Goal: Task Accomplishment & Management: Complete application form

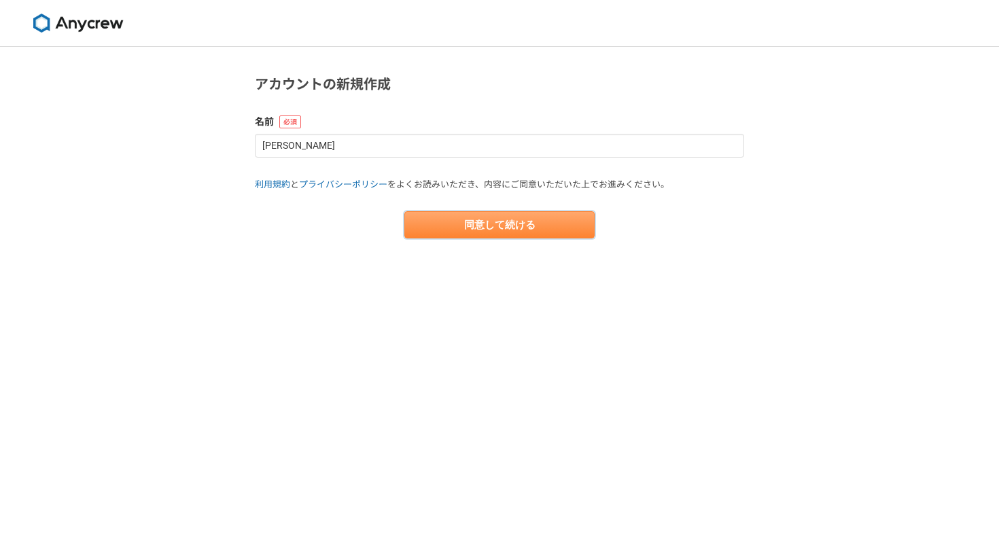
click at [441, 222] on button "同意して続ける" at bounding box center [499, 224] width 190 height 27
select select "13"
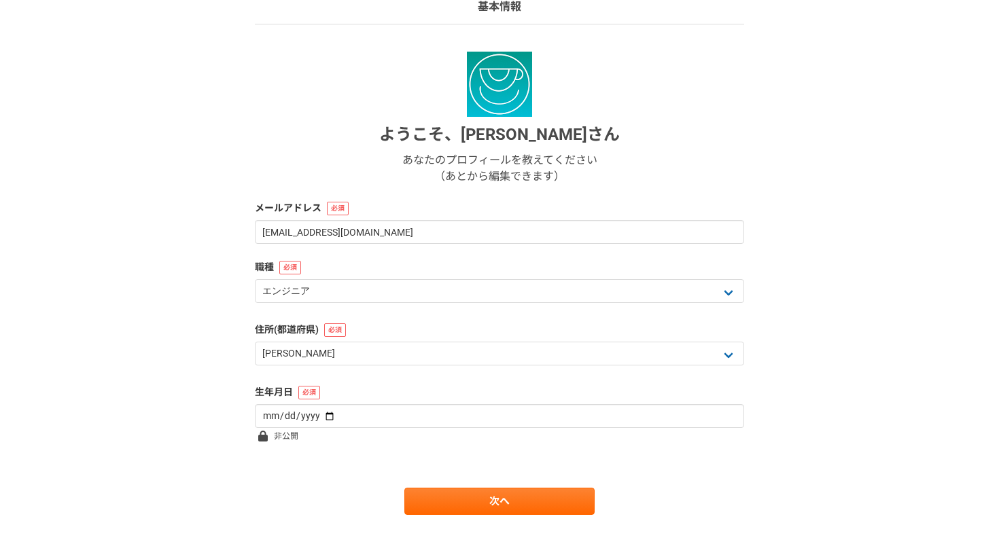
scroll to position [135, 0]
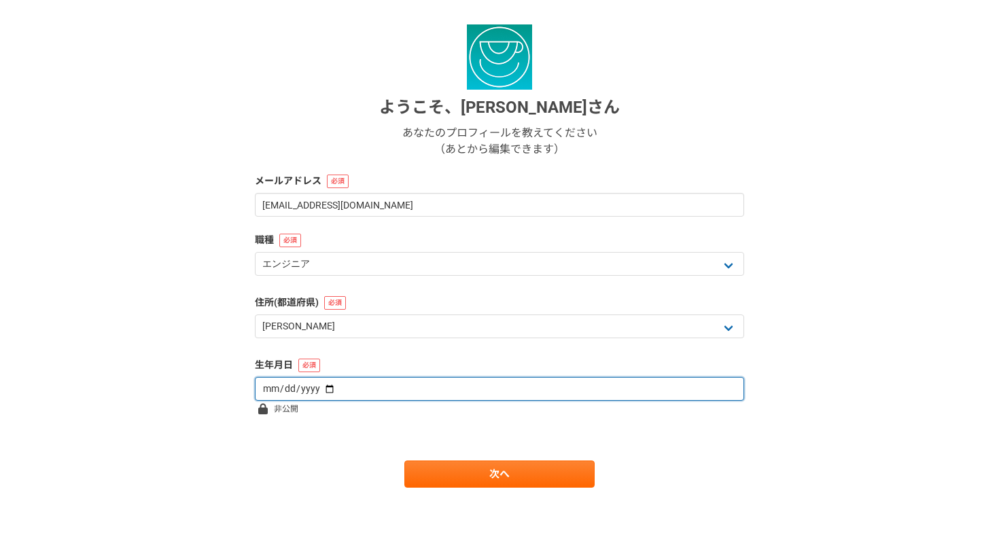
click at [390, 383] on input "date" at bounding box center [499, 389] width 489 height 24
click at [273, 386] on input "date" at bounding box center [499, 389] width 489 height 24
click at [333, 385] on input "date" at bounding box center [499, 389] width 489 height 24
click at [317, 387] on input "date" at bounding box center [499, 389] width 489 height 24
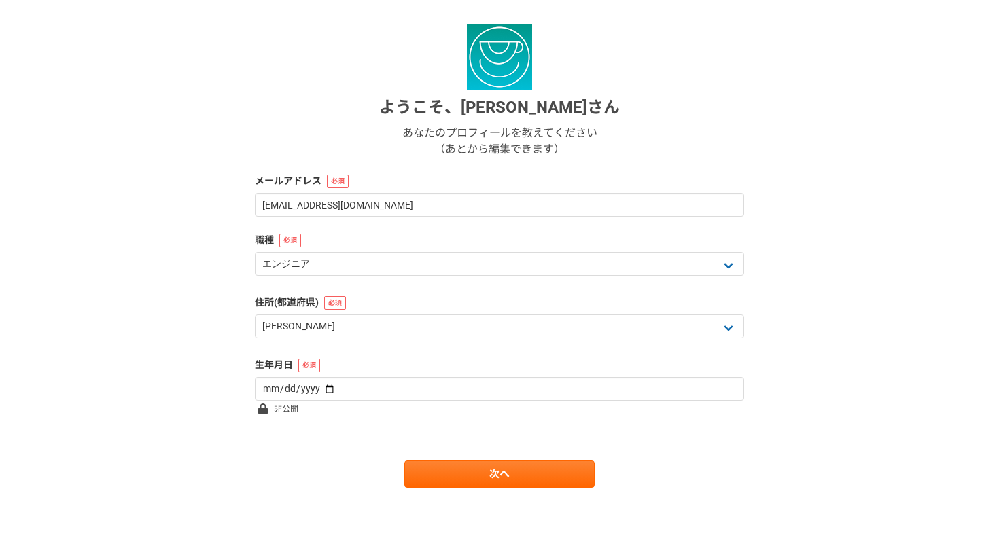
click at [452, 120] on div "ようこそ、 [PERSON_NAME] あなたのプロフィールを教えてください （あとから編集できます）" at bounding box center [499, 90] width 489 height 133
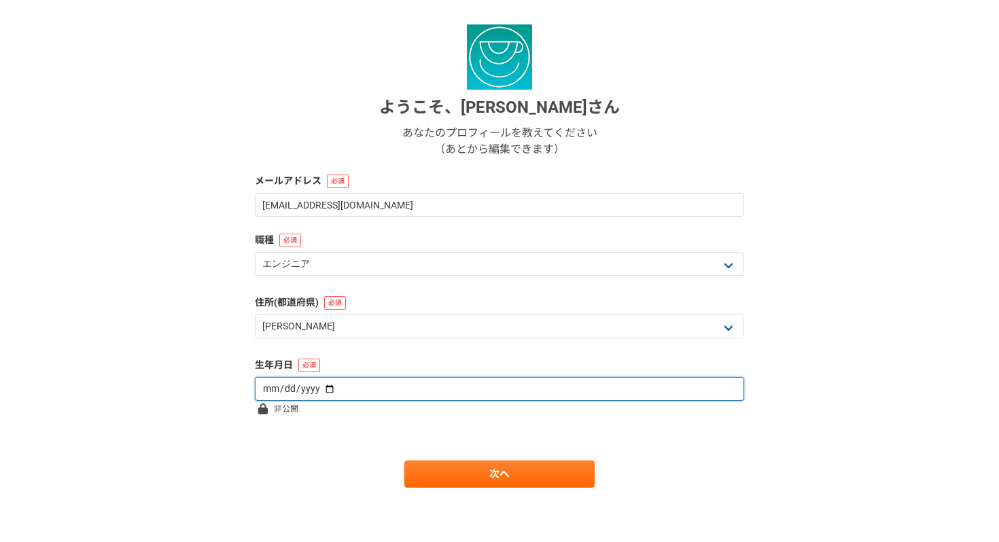
click at [317, 387] on input "date" at bounding box center [499, 389] width 489 height 24
type input "[DATE]"
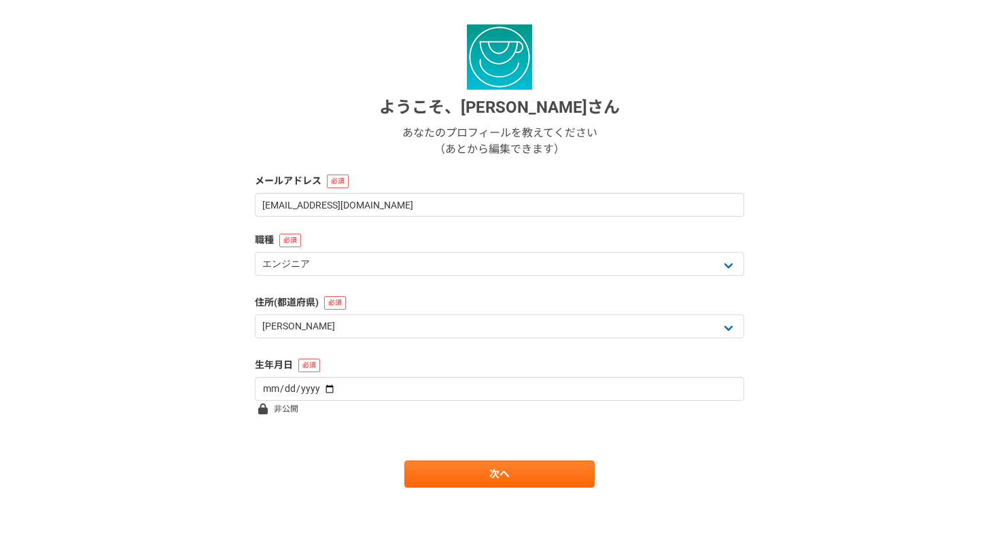
click at [418, 232] on form "ようこそ、 [PERSON_NAME] あなたのプロフィールを教えてください （あとから編集できます） メールアドレス [EMAIL_ADDRESS][DOM…" at bounding box center [499, 256] width 489 height 464
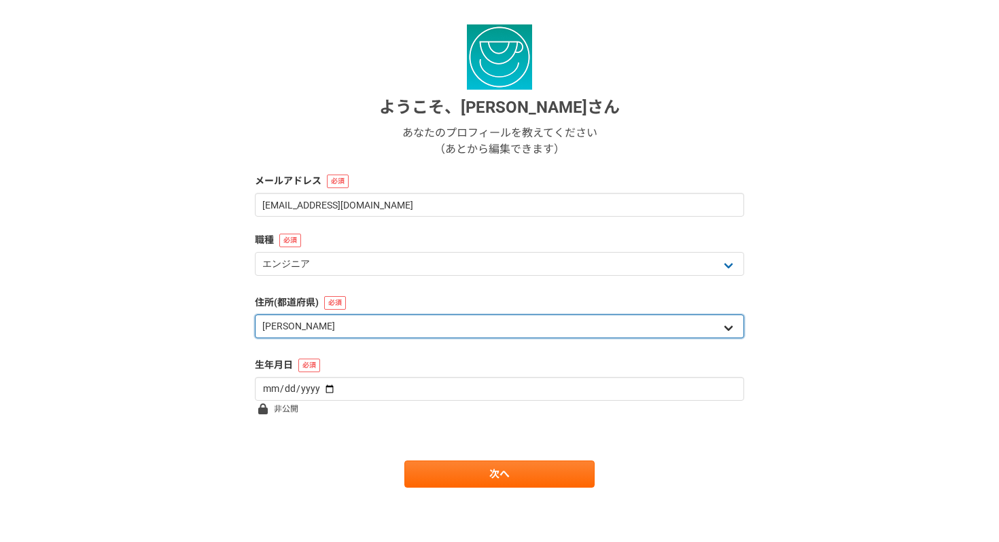
click at [419, 326] on select "北海道 [GEOGRAPHIC_DATA] [GEOGRAPHIC_DATA] [PERSON_NAME][GEOGRAPHIC_DATA] [PERSON_…" at bounding box center [499, 327] width 489 height 24
select select "34"
click at [255, 315] on select "北海道 [GEOGRAPHIC_DATA] [GEOGRAPHIC_DATA] [PERSON_NAME][GEOGRAPHIC_DATA] [PERSON_…" at bounding box center [499, 327] width 489 height 24
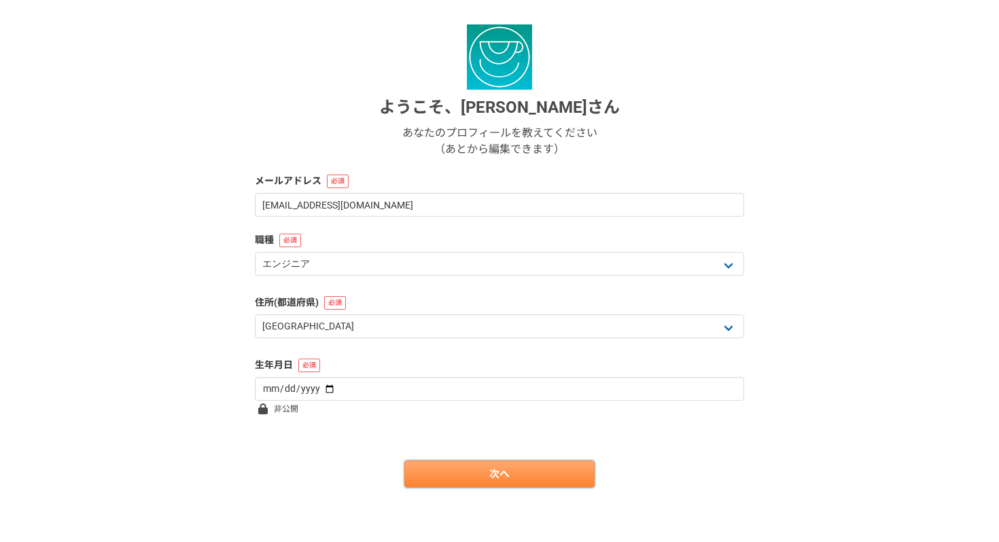
click at [445, 474] on link "次へ" at bounding box center [499, 474] width 190 height 27
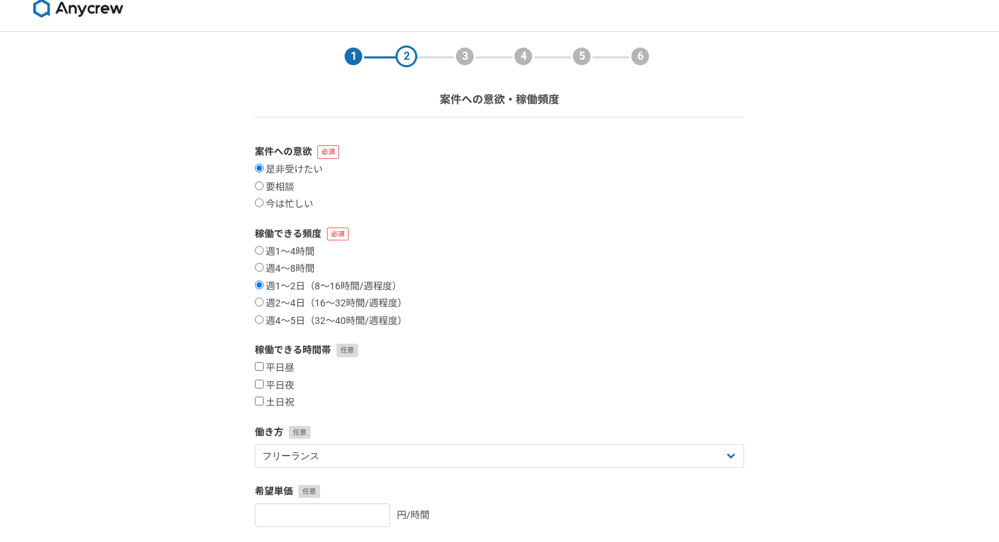
scroll to position [16, 0]
click at [260, 198] on div "是非受けたい 要相談 今は忙しい" at bounding box center [499, 186] width 489 height 47
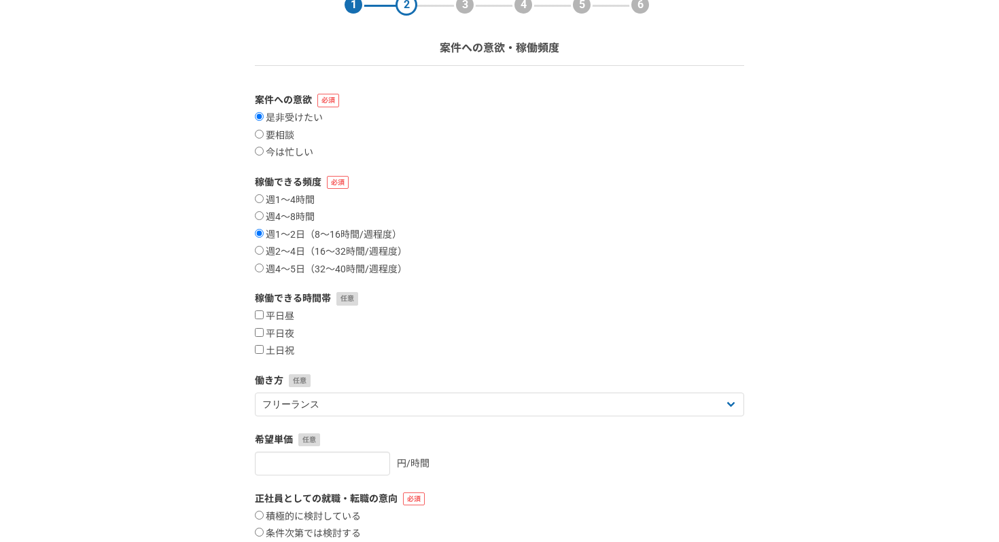
scroll to position [86, 0]
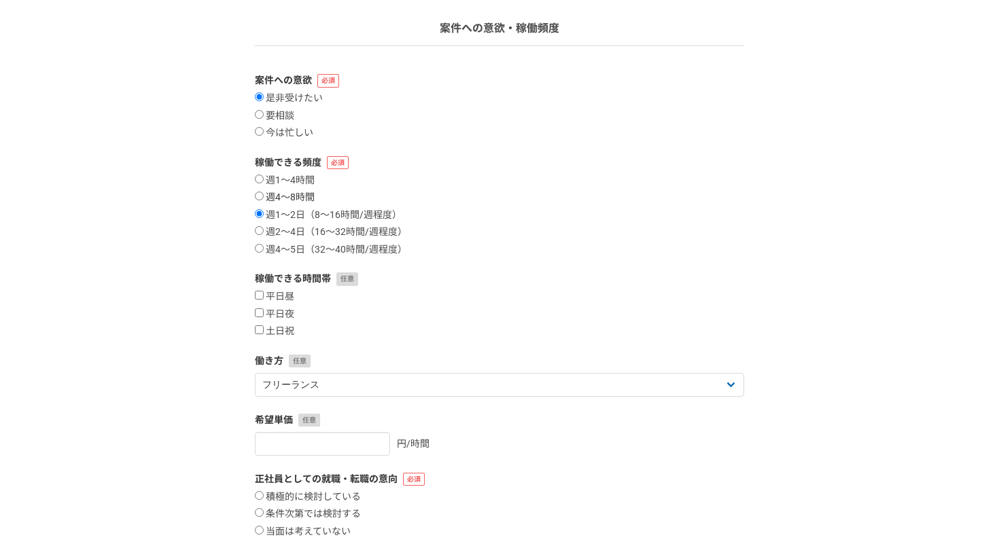
click at [257, 194] on input "週4〜8時間" at bounding box center [259, 196] width 9 height 9
radio input "true"
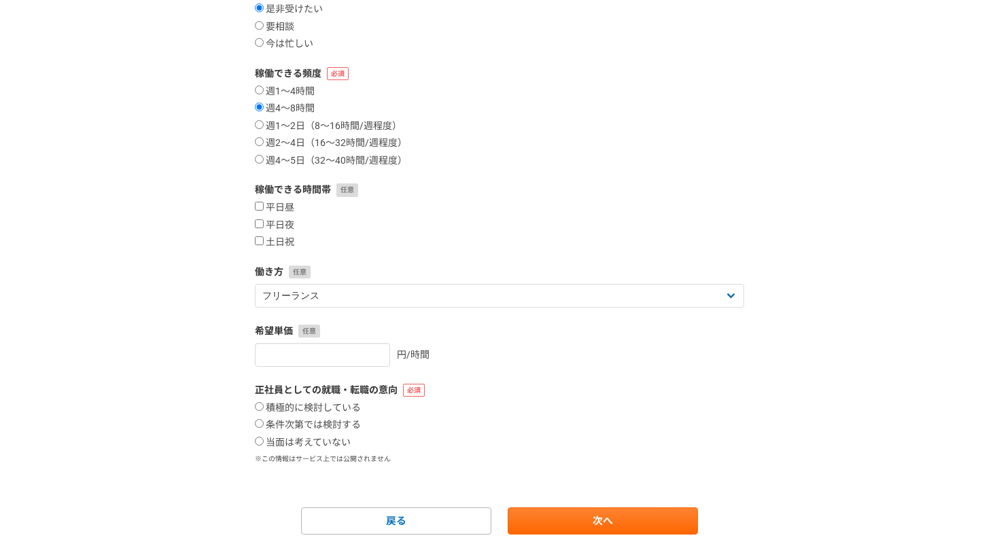
scroll to position [222, 0]
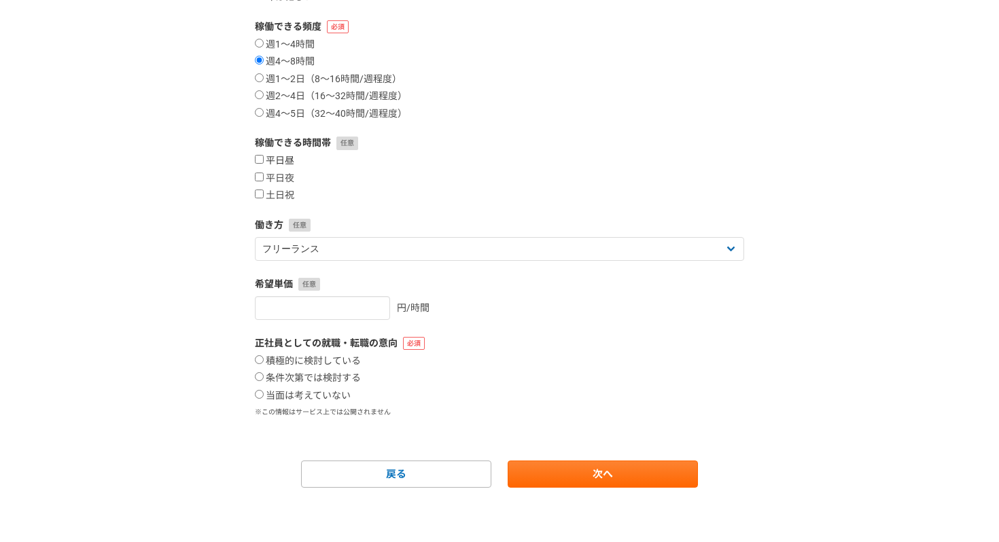
click at [259, 160] on input "平日昼" at bounding box center [259, 159] width 9 height 9
checkbox input "false"
click at [259, 177] on input "平日夜" at bounding box center [259, 177] width 9 height 9
checkbox input "true"
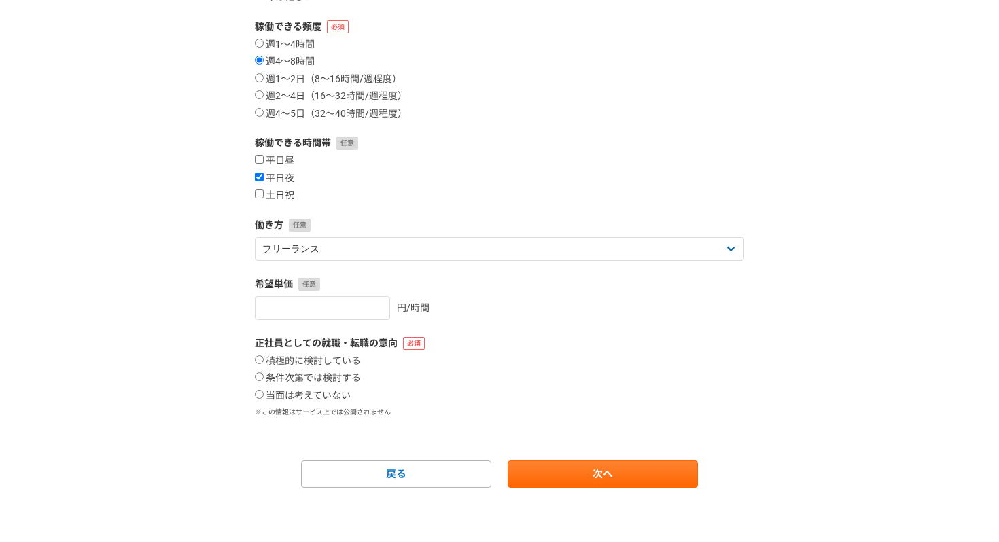
click at [260, 197] on input "土日祝" at bounding box center [259, 194] width 9 height 9
checkbox input "true"
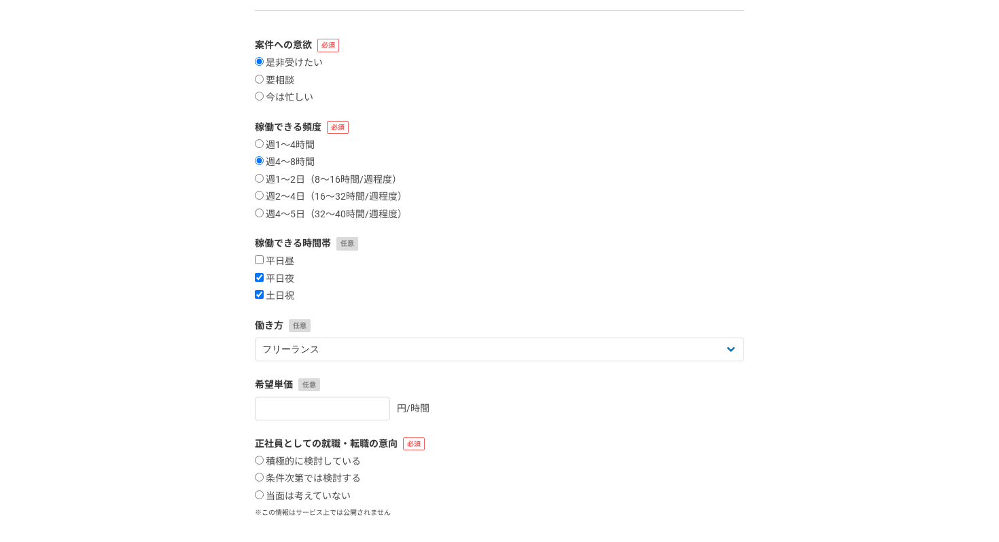
scroll to position [88, 0]
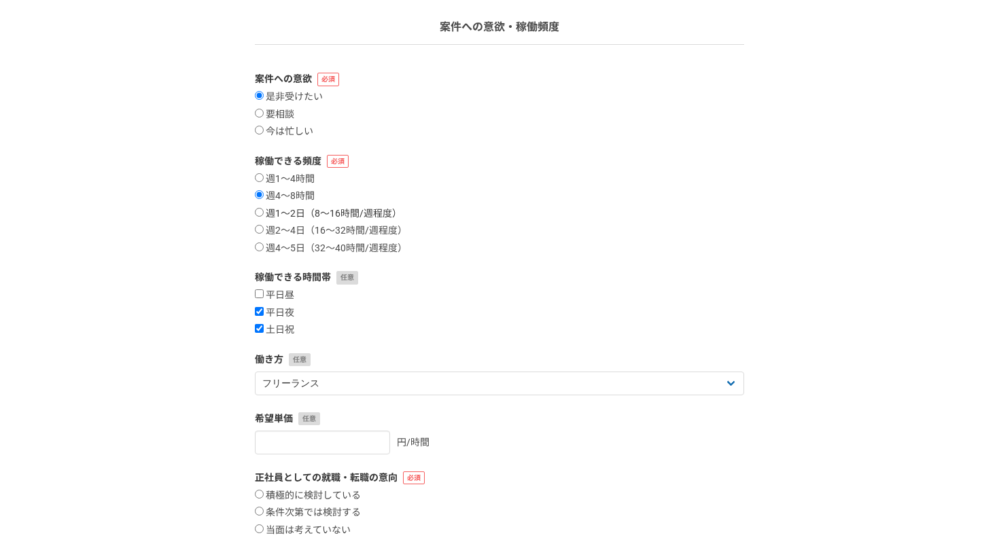
click at [260, 210] on input "週1〜2日（8〜16時間/週程度）" at bounding box center [259, 212] width 9 height 9
radio input "true"
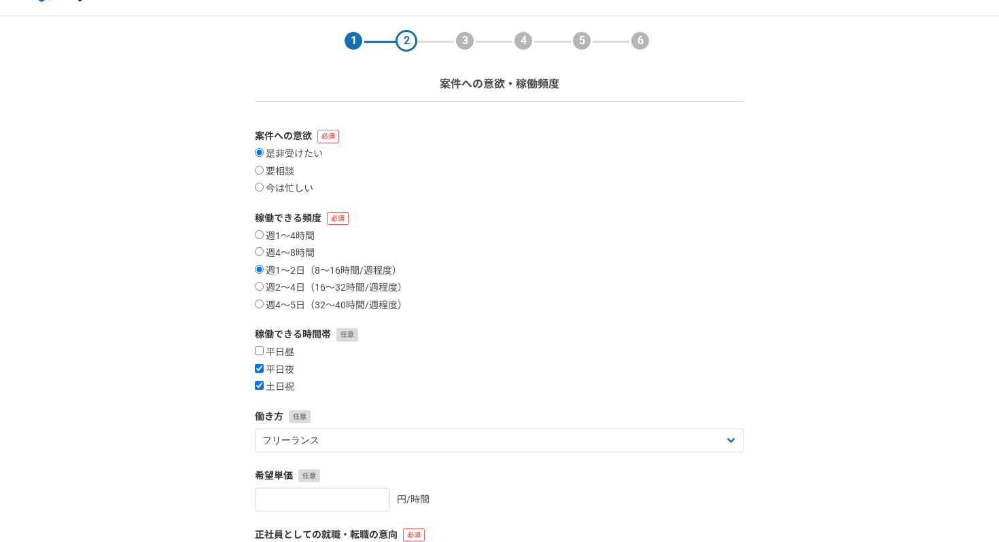
scroll to position [20, 0]
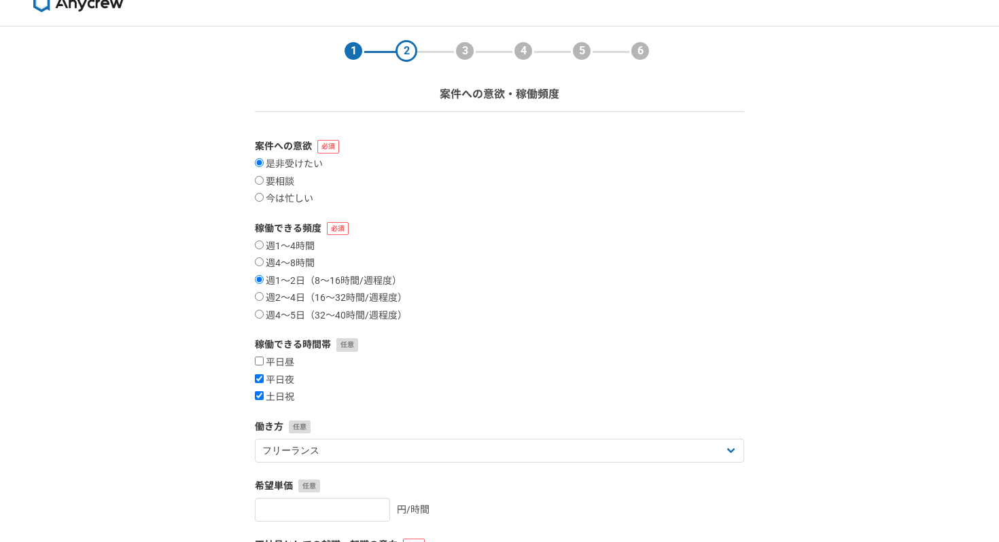
click at [257, 173] on div "是非受けたい 要相談 今は忙しい" at bounding box center [499, 181] width 489 height 47
click at [258, 181] on input "要相談" at bounding box center [259, 180] width 9 height 9
radio input "true"
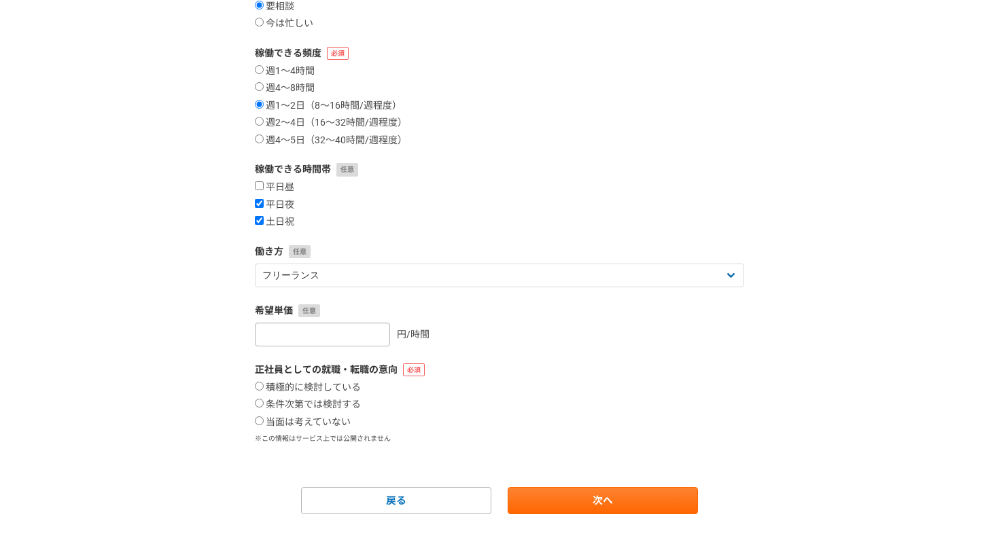
scroll to position [222, 0]
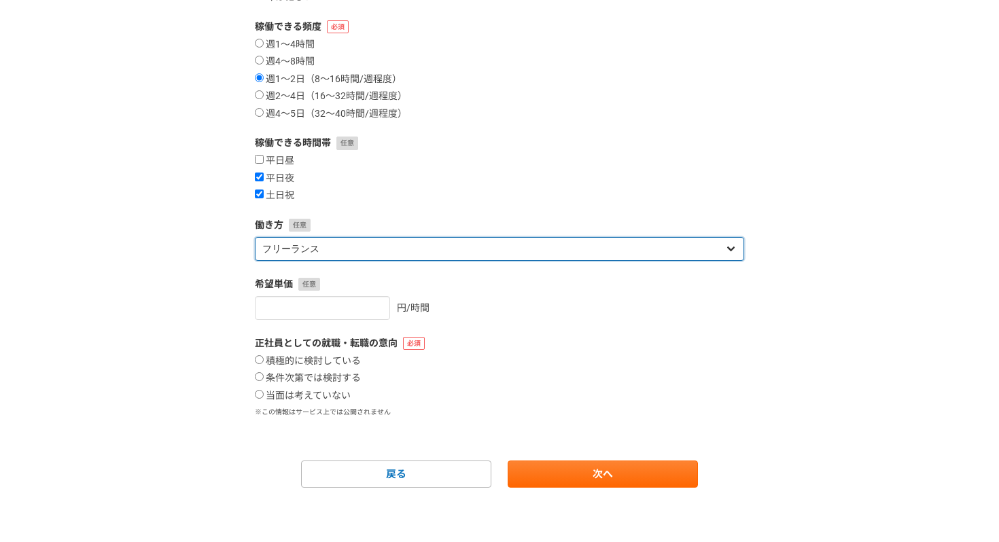
click at [298, 253] on select "フリーランス 副業 その他" at bounding box center [499, 249] width 489 height 24
select select "sidejob"
click at [255, 237] on select "フリーランス 副業 その他" at bounding box center [499, 249] width 489 height 24
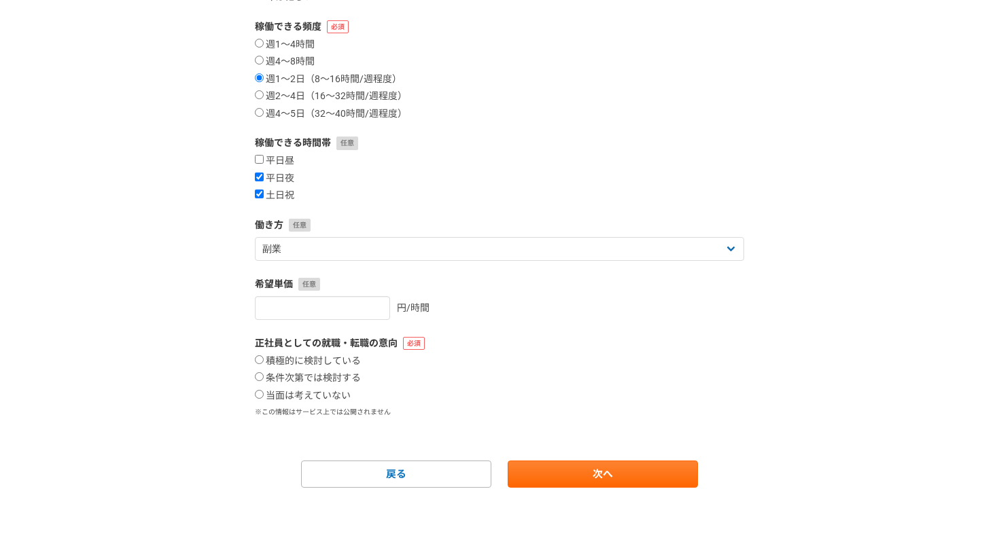
click at [202, 263] on div "1 2 3 4 5 6 案件への意欲・稼働頻度 案件への意欲 是非受けたい 要相談 今は忙しい 稼働できる頻度 週1〜4時間 週4〜8時間 週1〜2日（8〜1…" at bounding box center [499, 184] width 999 height 718
click at [296, 302] on input "number" at bounding box center [322, 308] width 135 height 24
click at [221, 375] on div "1 2 3 4 5 6 案件への意欲・稼働頻度 案件への意欲 是非受けたい 要相談 今は忙しい 稼働できる頻度 週1〜4時間 週4〜8時間 週1〜2日（8〜1…" at bounding box center [499, 184] width 999 height 718
click at [266, 395] on label "当面は考えていない" at bounding box center [303, 396] width 96 height 12
click at [264, 395] on input "当面は考えていない" at bounding box center [259, 394] width 9 height 9
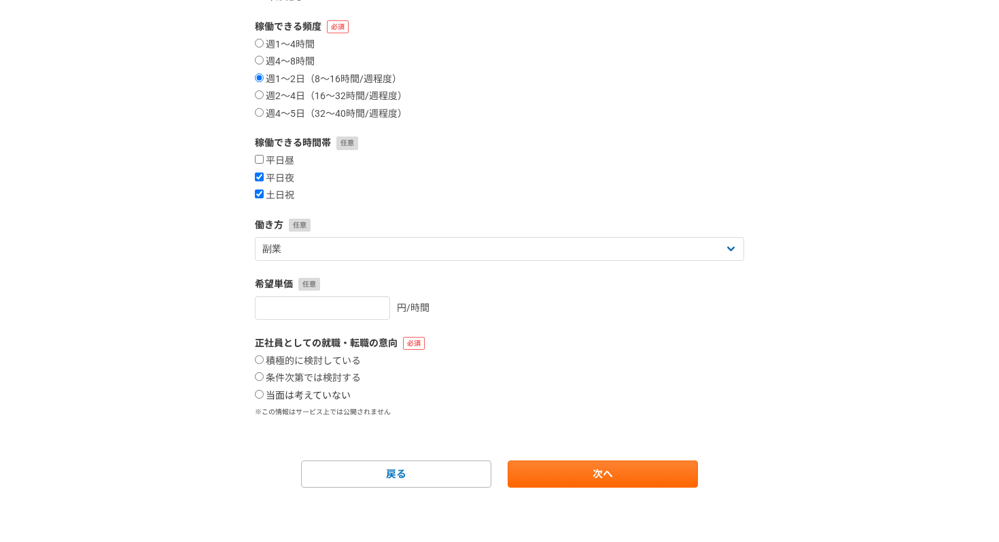
radio input "true"
click at [328, 307] on input "number" at bounding box center [322, 308] width 135 height 24
type input "2000"
click at [768, 387] on div "1 2 3 4 5 6 案件への意欲・稼働頻度 案件への意欲 是非受けたい 要相談 今は忙しい 稼働できる頻度 週1〜4時間 週4〜8時間 週1〜2日（8〜1…" at bounding box center [499, 184] width 999 height 718
click at [609, 482] on link "次へ" at bounding box center [603, 474] width 190 height 27
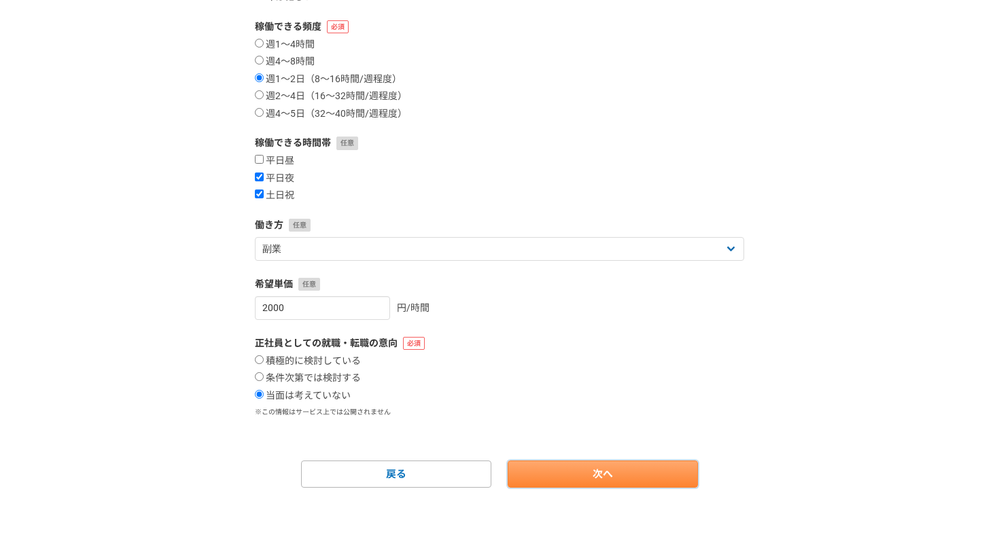
select select
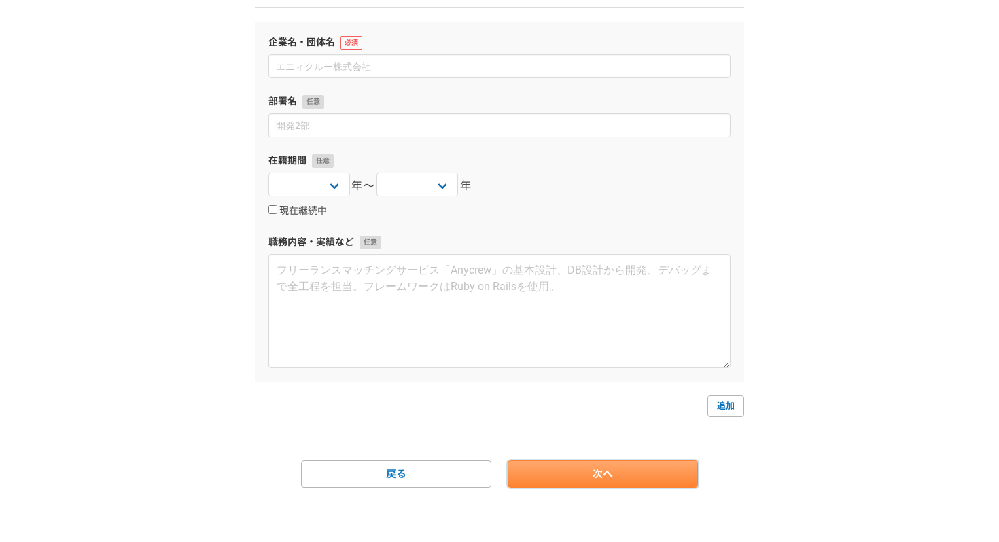
scroll to position [0, 0]
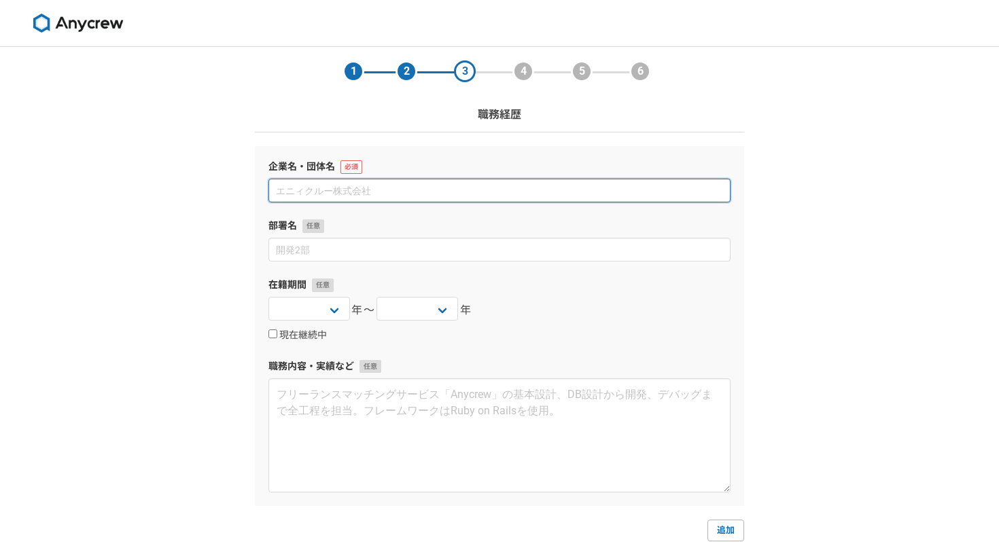
click at [402, 196] on input at bounding box center [499, 191] width 462 height 24
type input "d"
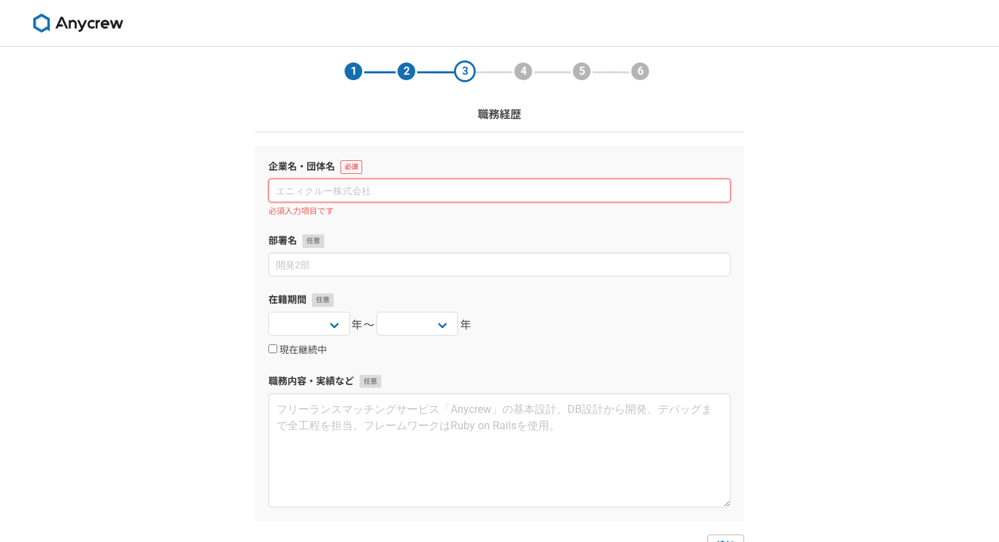
click at [404, 181] on input at bounding box center [499, 191] width 462 height 24
click at [375, 195] on input at bounding box center [499, 191] width 462 height 24
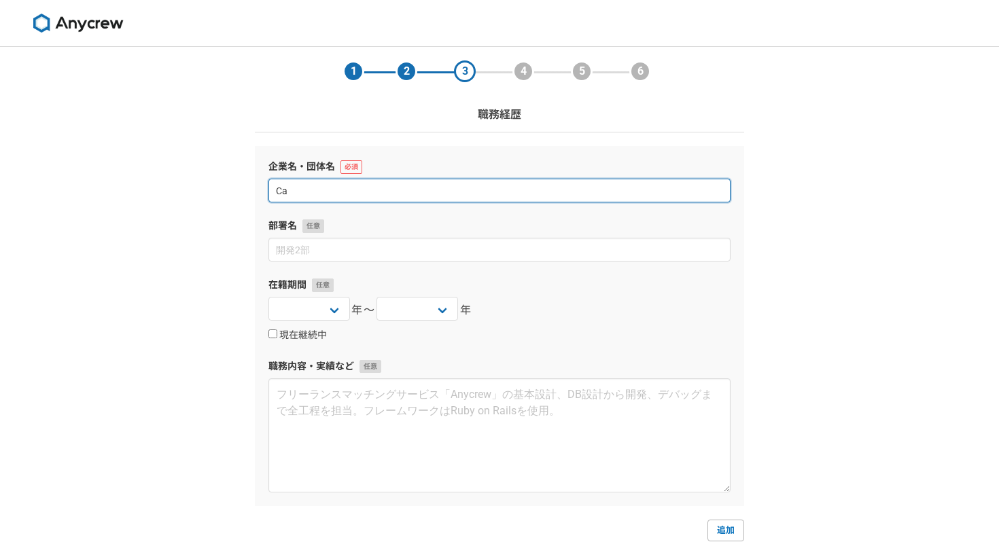
type input "C"
type input "Cafie合同会社"
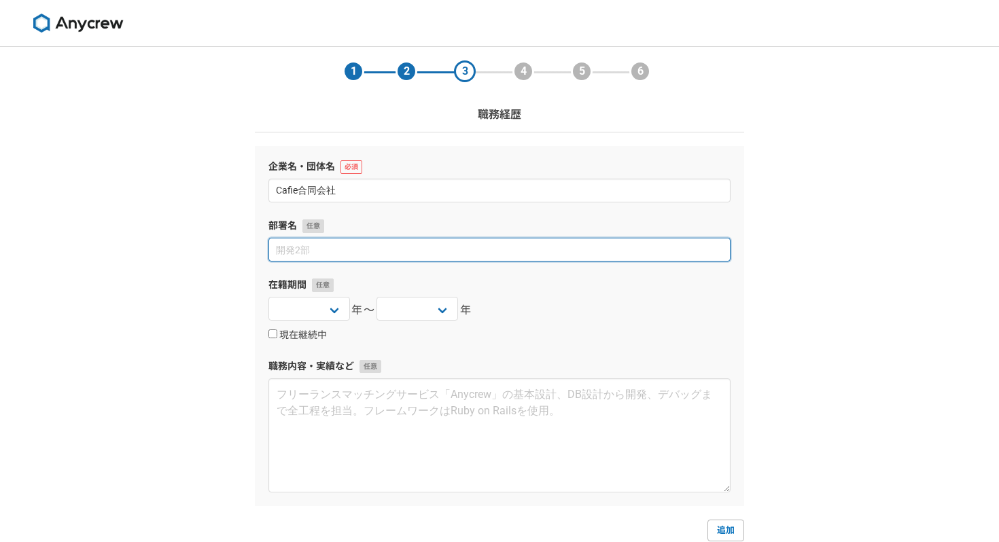
click at [358, 247] on input at bounding box center [499, 250] width 462 height 24
type input "い"
type input "システムサービス事業部"
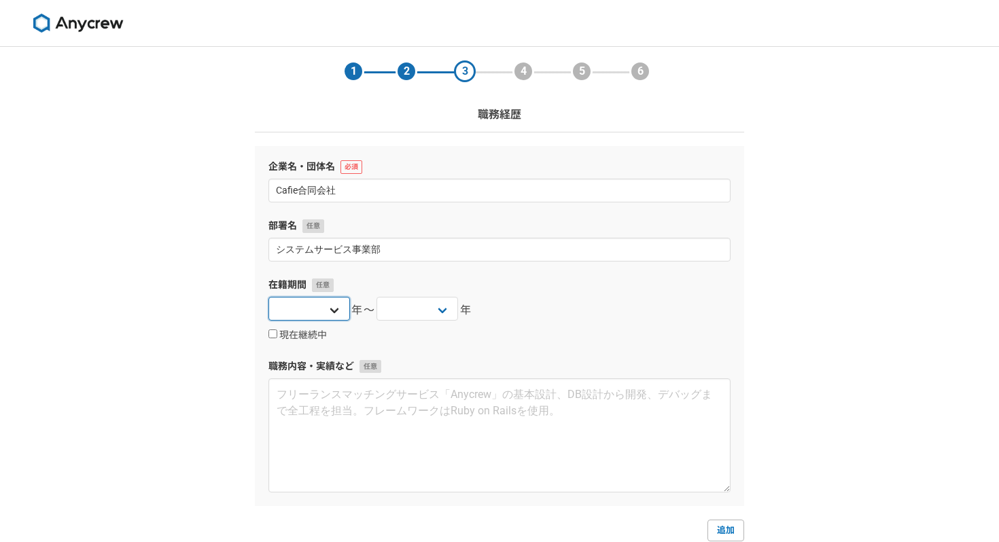
click at [318, 315] on select "[DATE] [DATE] [DATE] [DATE] [DATE] [DATE] [DATE] [DATE] [DATE] [DATE] [DATE] [D…" at bounding box center [309, 309] width 82 height 24
click at [302, 313] on select "[DATE] [DATE] [DATE] [DATE] [DATE] [DATE] [DATE] [DATE] [DATE] [DATE] [DATE] [D…" at bounding box center [309, 309] width 82 height 24
select select "2024"
click at [268, 297] on select "[DATE] [DATE] [DATE] [DATE] [DATE] [DATE] [DATE] [DATE] [DATE] [DATE] [DATE] [D…" at bounding box center [309, 309] width 82 height 24
click at [423, 309] on select "[DATE] [DATE] [DATE] [DATE] [DATE] [DATE] [DATE] [DATE] [DATE] [DATE] [DATE] [D…" at bounding box center [418, 309] width 82 height 24
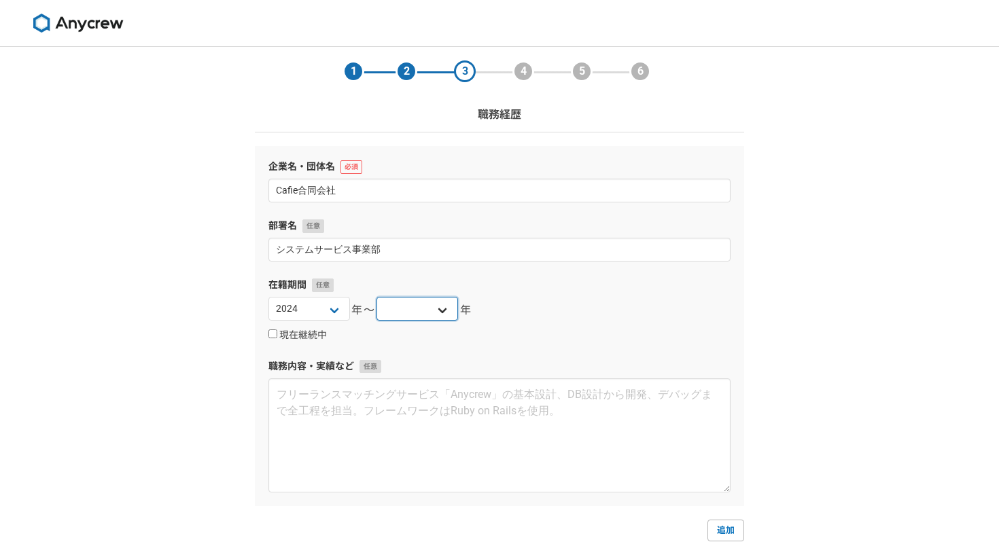
select select "2025"
click at [377, 297] on select "[DATE] [DATE] [DATE] [DATE] [DATE] [DATE] [DATE] [DATE] [DATE] [DATE] [DATE] [D…" at bounding box center [418, 309] width 82 height 24
click at [524, 300] on div "[DATE] [DATE] [DATE] [DATE] [DATE] [DATE] [DATE] [DATE] [DATE] [DATE] [DATE] [D…" at bounding box center [499, 310] width 462 height 27
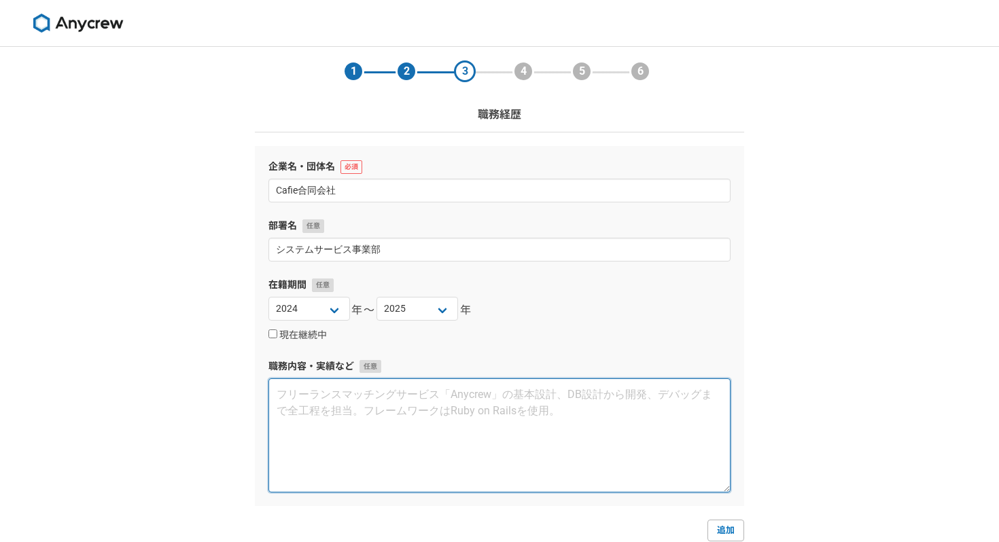
click at [323, 429] on textarea at bounding box center [499, 436] width 462 height 114
type textarea "システム受託開発事業のプロジェクトマネジメントから設計・実装までを行なっております。"
click at [538, 407] on textarea "システム受託開発事業のプロジェクトマネジメントから設計・実装までを行なっております。" at bounding box center [499, 436] width 462 height 114
click at [538, 406] on textarea "システム受託開発事業のプロジェクトマネジメントから設計・実装までを行なっております。" at bounding box center [499, 436] width 462 height 114
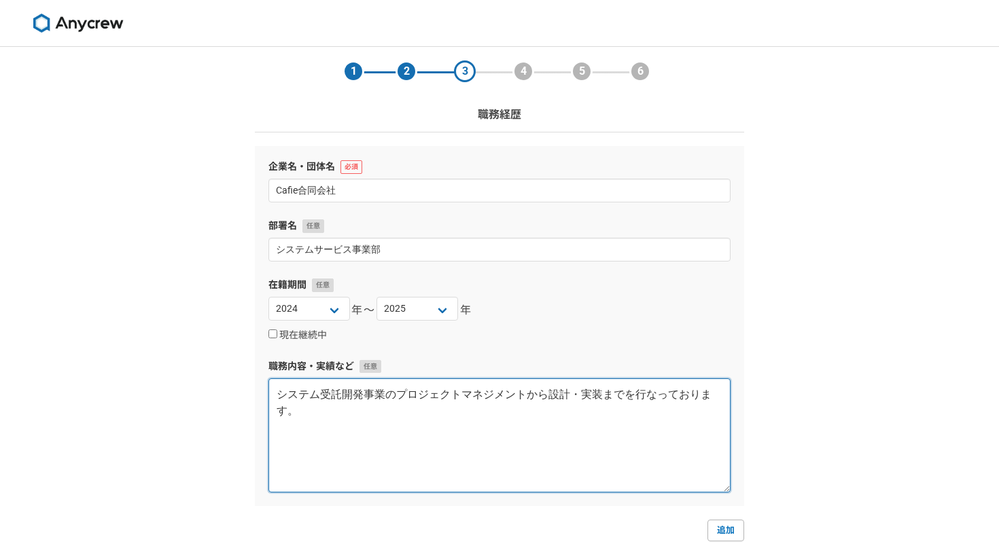
click at [538, 406] on textarea "システム受託開発事業のプロジェクトマネジメントから設計・実装までを行なっております。" at bounding box center [499, 436] width 462 height 114
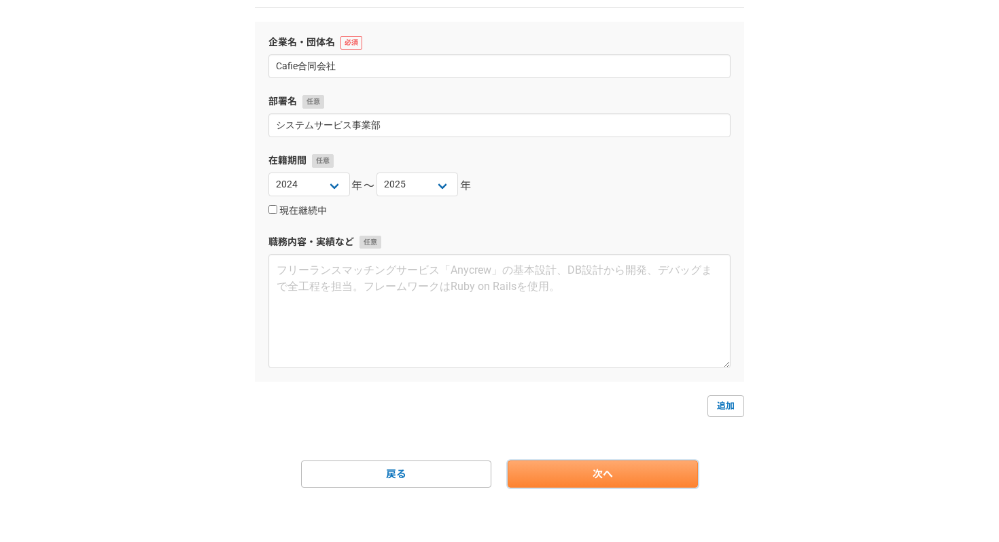
click at [621, 470] on link "次へ" at bounding box center [603, 474] width 190 height 27
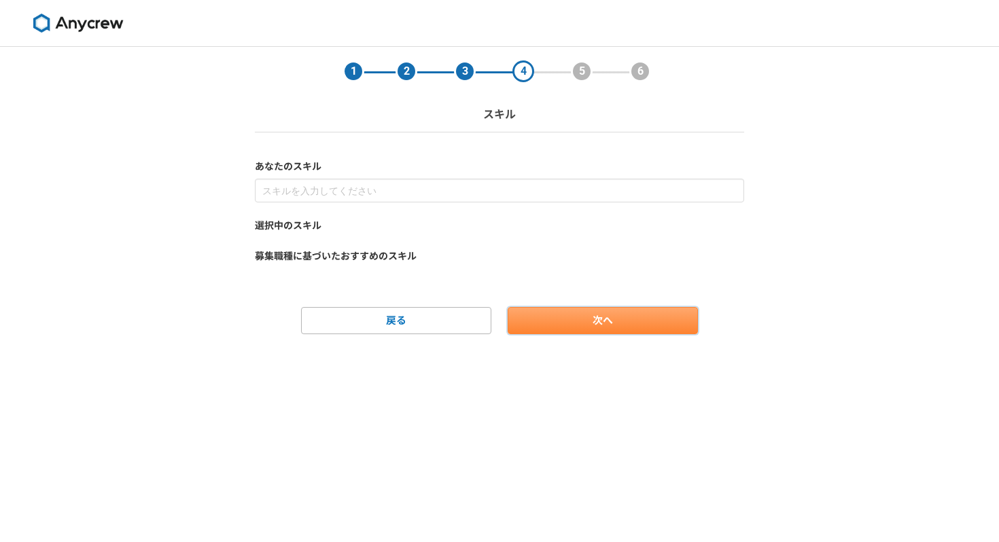
scroll to position [0, 0]
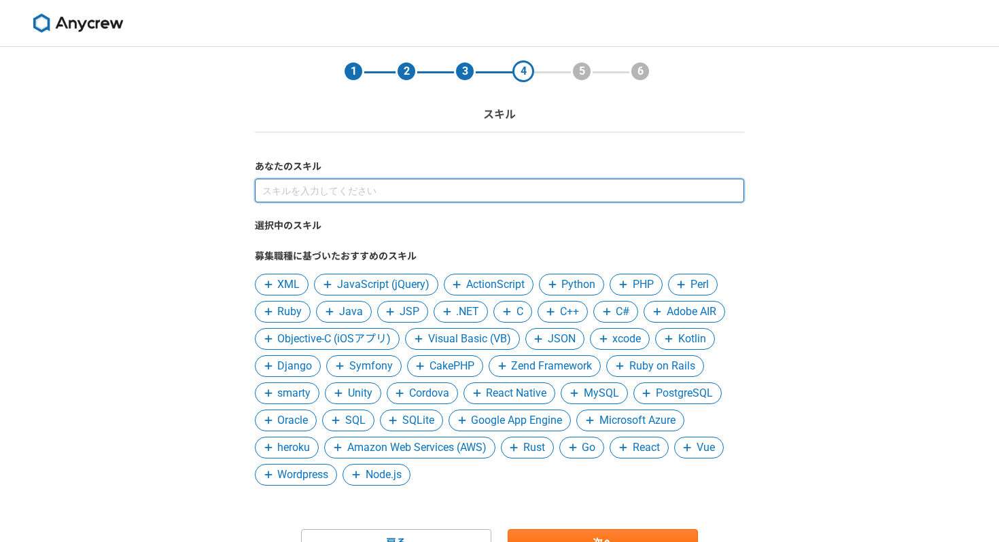
click at [407, 192] on input at bounding box center [499, 191] width 489 height 24
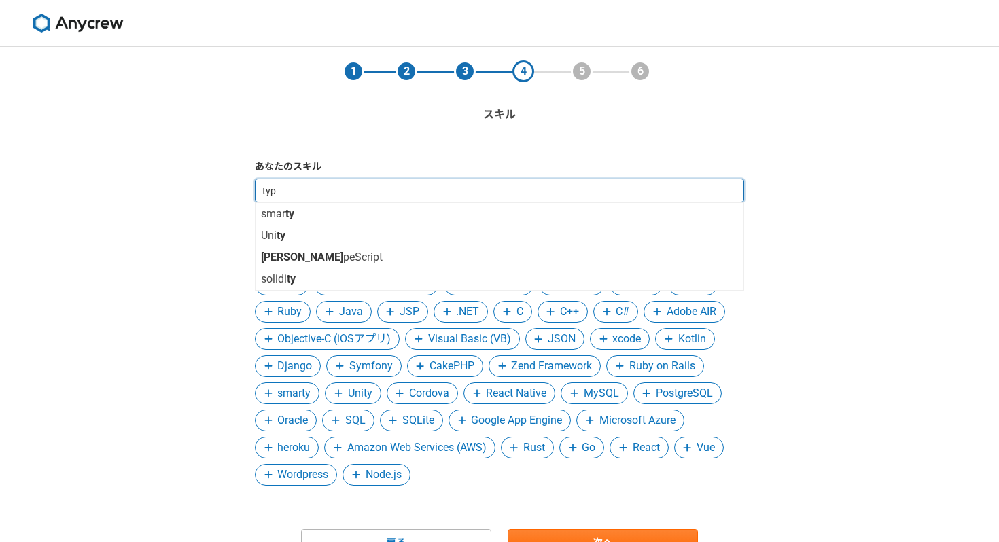
type input "type"
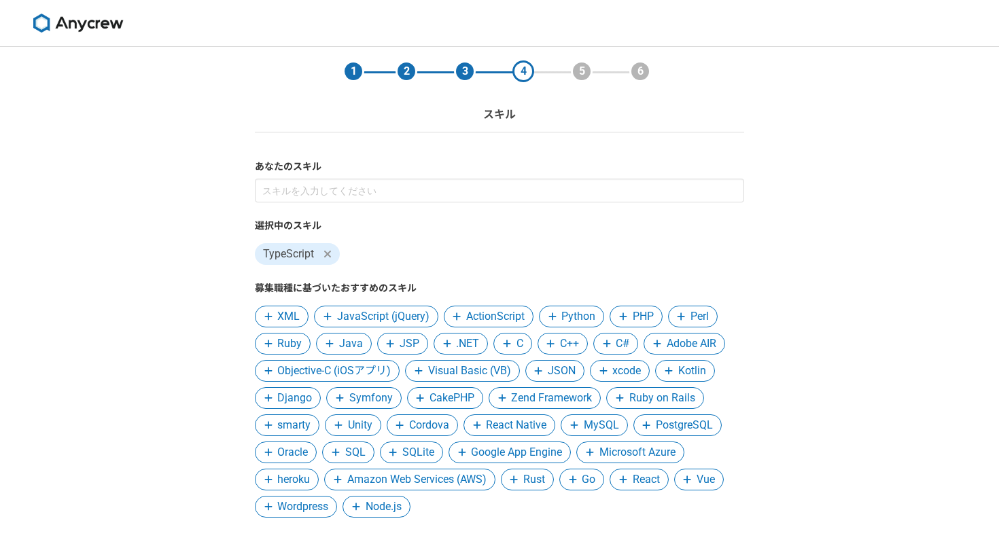
scroll to position [101, 0]
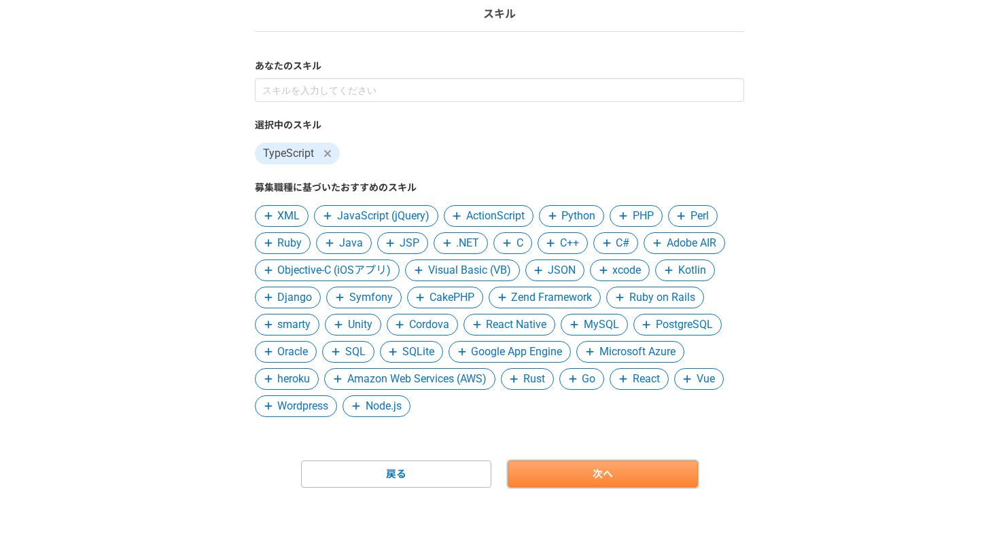
click at [591, 480] on link "次へ" at bounding box center [603, 474] width 190 height 27
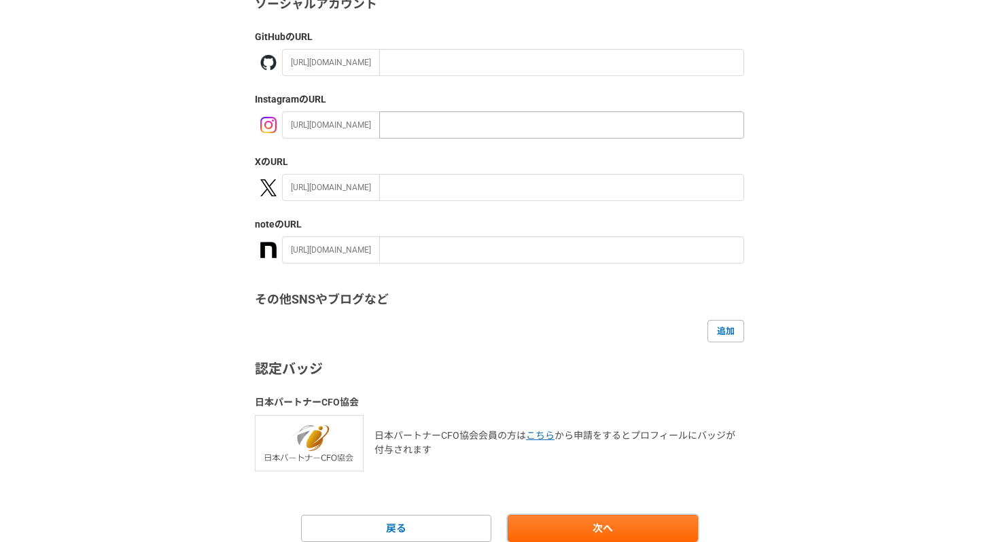
scroll to position [205, 0]
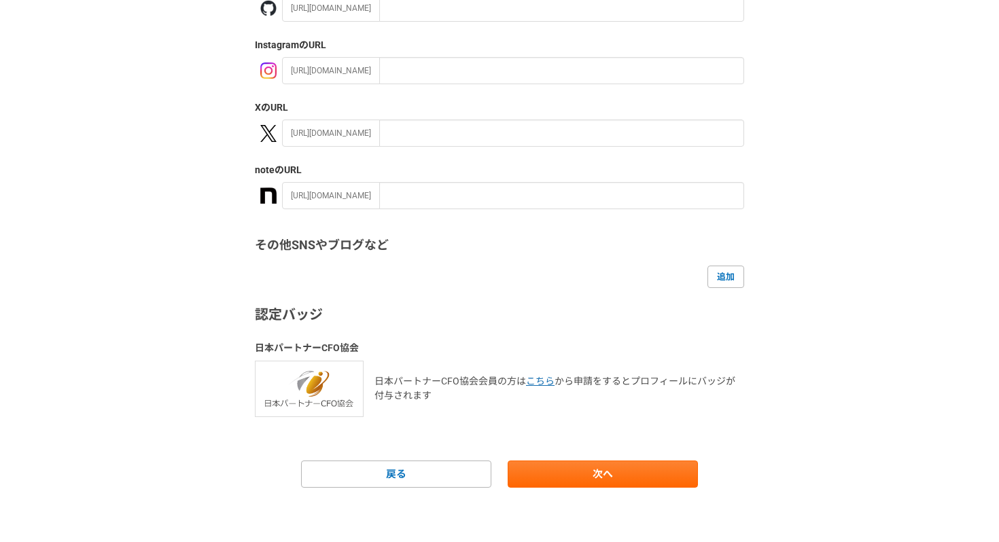
click at [443, 381] on p "日本パートナーCFO協会会員の方は こちら から申請をするとプロフィールにバッジが付与されます" at bounding box center [559, 388] width 370 height 29
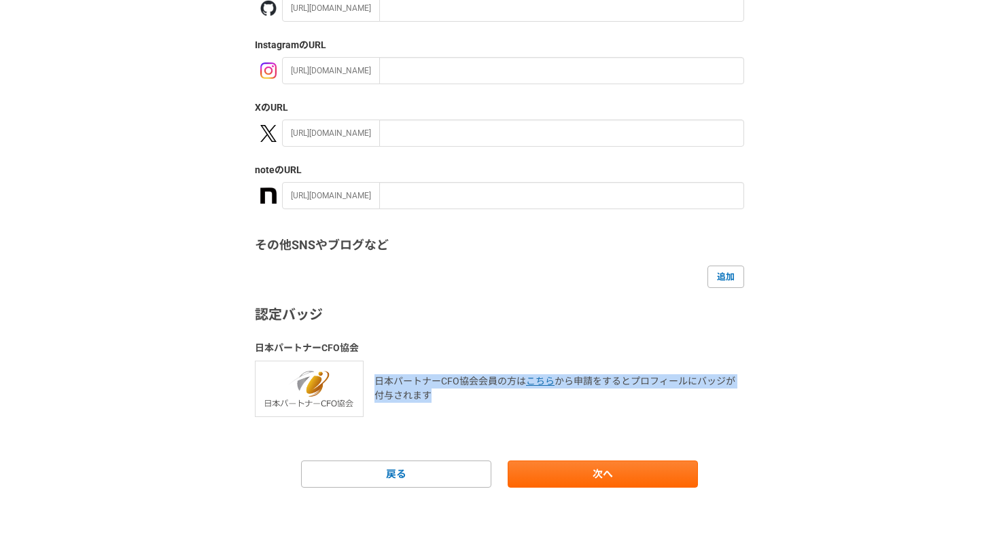
click at [443, 381] on p "日本パートナーCFO協会会員の方は こちら から申請をするとプロフィールにバッジが付与されます" at bounding box center [559, 388] width 370 height 29
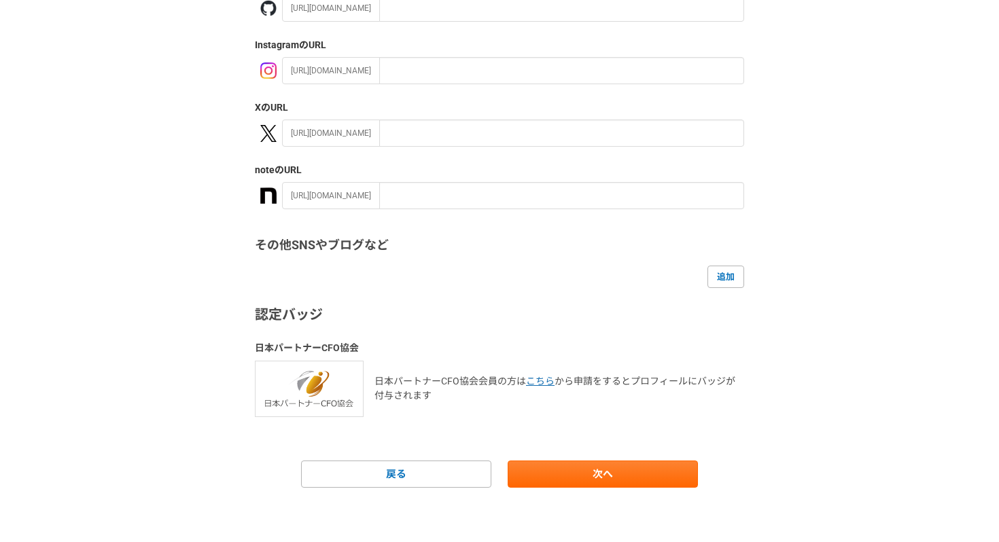
click at [332, 349] on h3 "日本パートナーCFO協会" at bounding box center [499, 348] width 489 height 14
click at [570, 469] on link "次へ" at bounding box center [603, 474] width 190 height 27
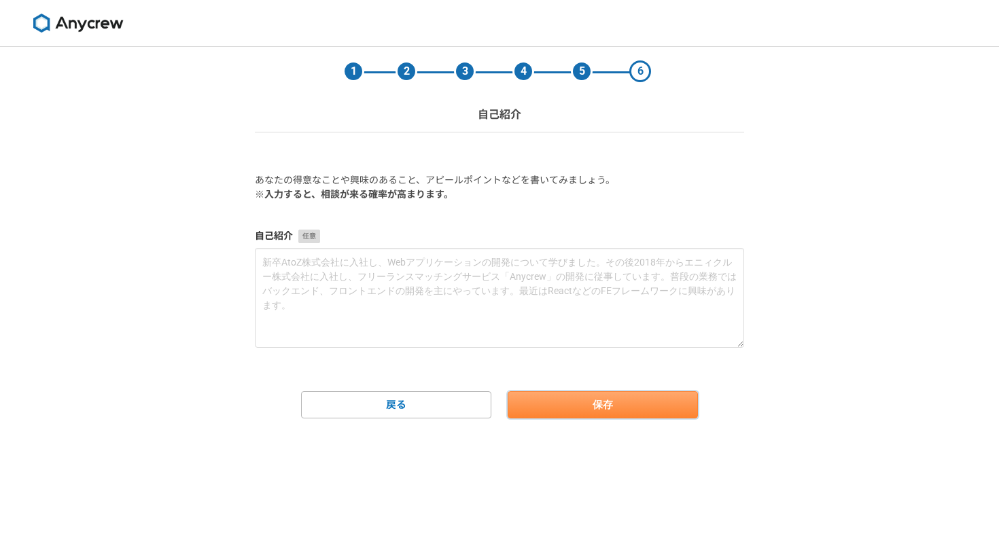
click at [572, 406] on button "保存" at bounding box center [603, 404] width 190 height 27
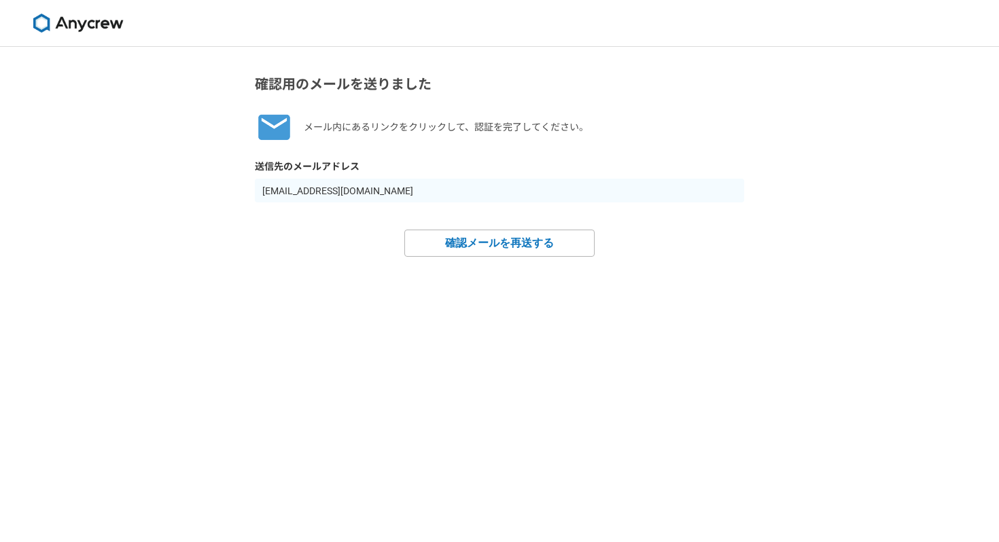
click at [75, 27] on img at bounding box center [78, 23] width 102 height 19
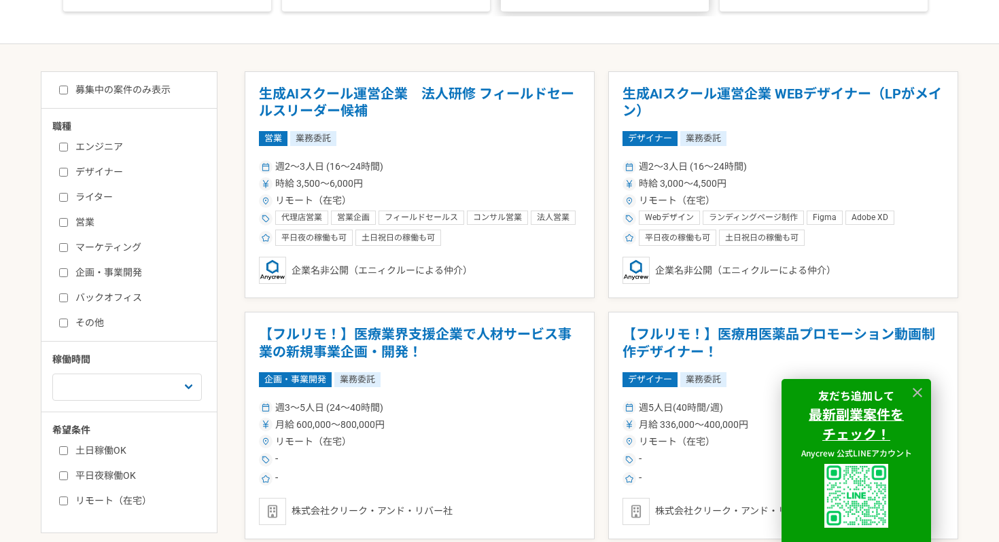
scroll to position [233, 0]
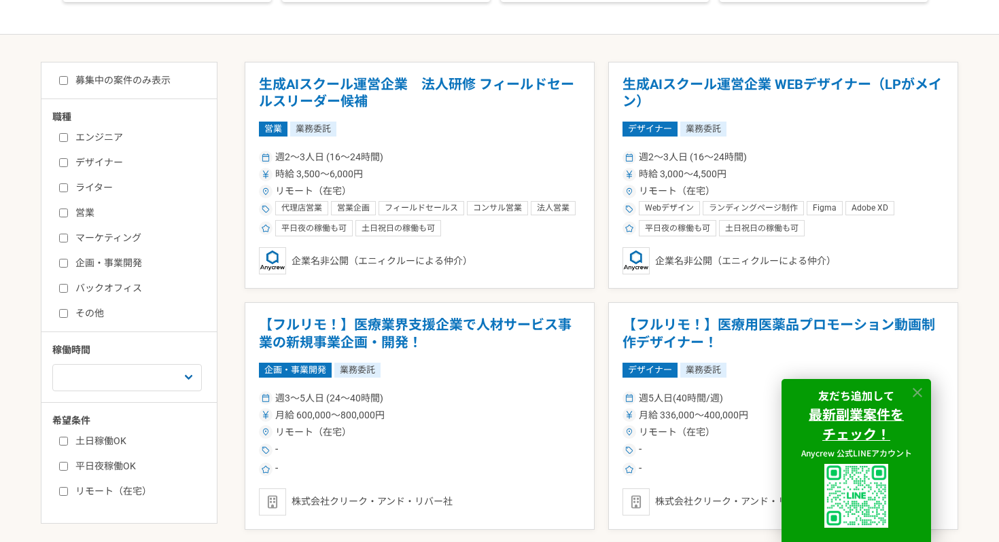
click at [918, 389] on icon at bounding box center [918, 393] width 16 height 16
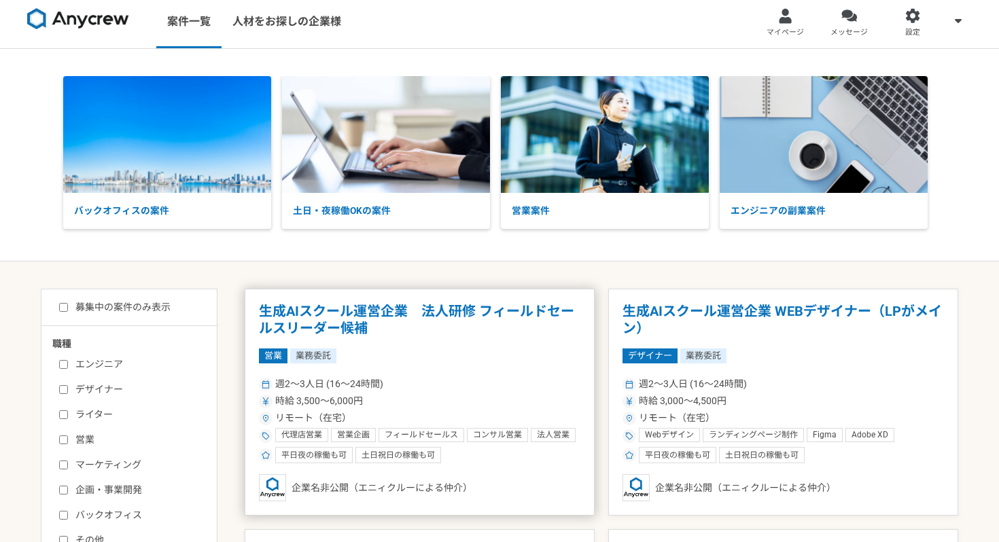
scroll to position [0, 0]
